Goal: Task Accomplishment & Management: Complete application form

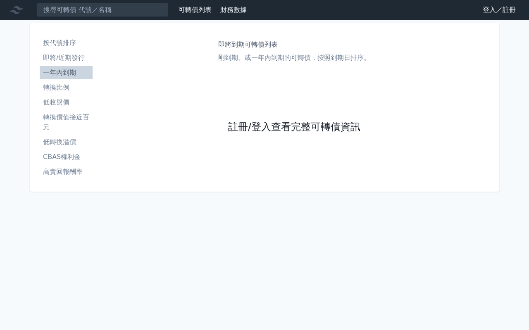
click at [287, 126] on link "註冊/登入查看完整可轉債資訊" at bounding box center [294, 127] width 132 height 13
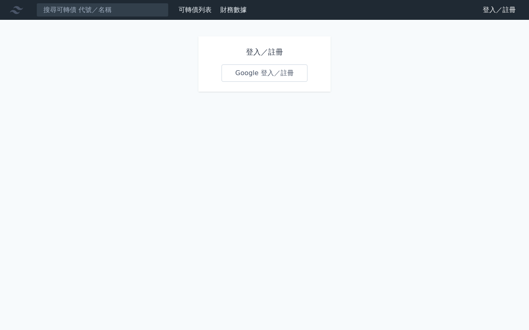
click at [283, 76] on link "Google 登入／註冊" at bounding box center [264, 72] width 86 height 17
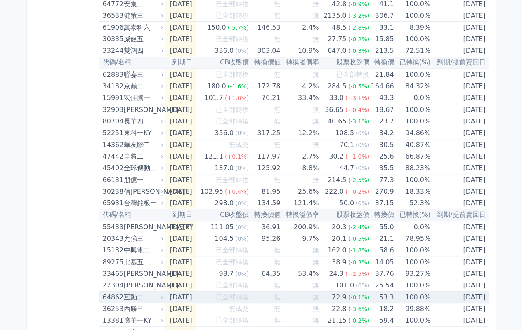
scroll to position [454, 0]
